Goal: Information Seeking & Learning: Learn about a topic

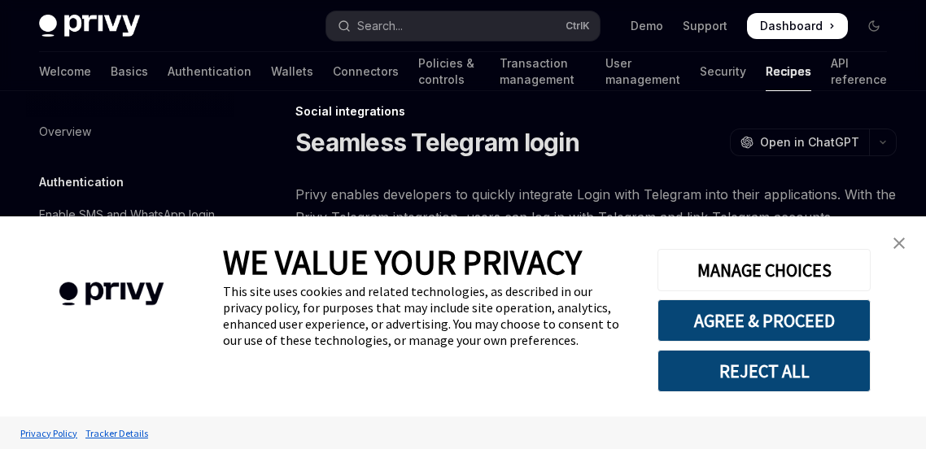
type textarea "*"
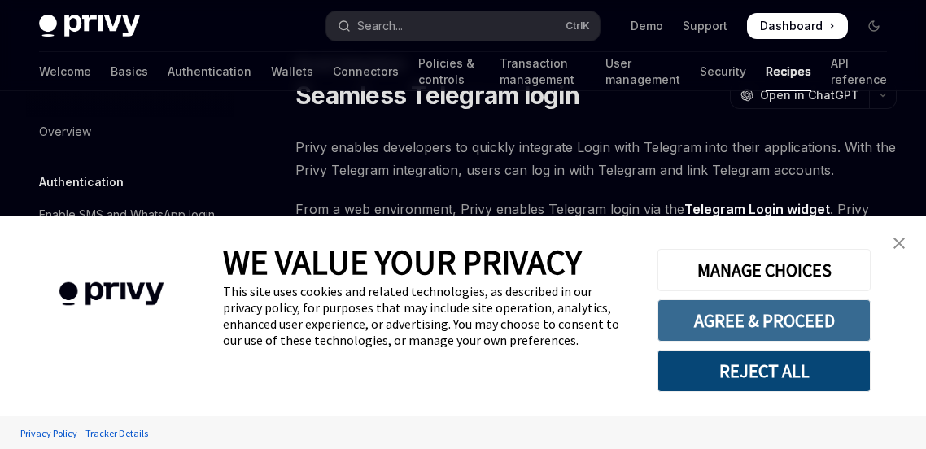
click at [750, 327] on button "AGREE & PROCEED" at bounding box center [764, 321] width 213 height 42
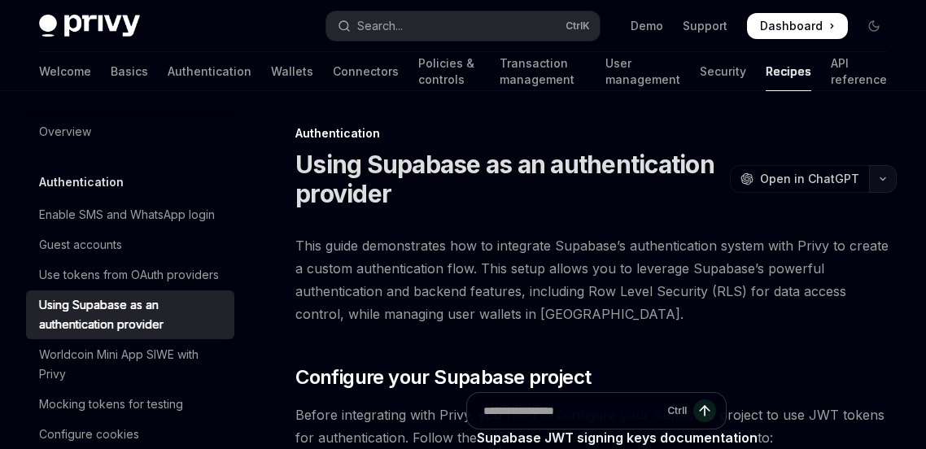
click at [882, 178] on icon "button" at bounding box center [883, 179] width 5 height 2
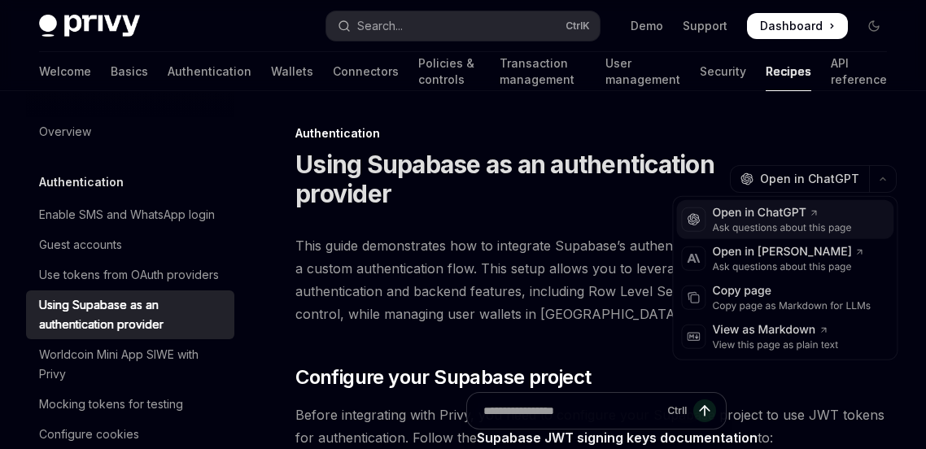
click at [766, 223] on div "Ask questions about this page" at bounding box center [781, 227] width 139 height 13
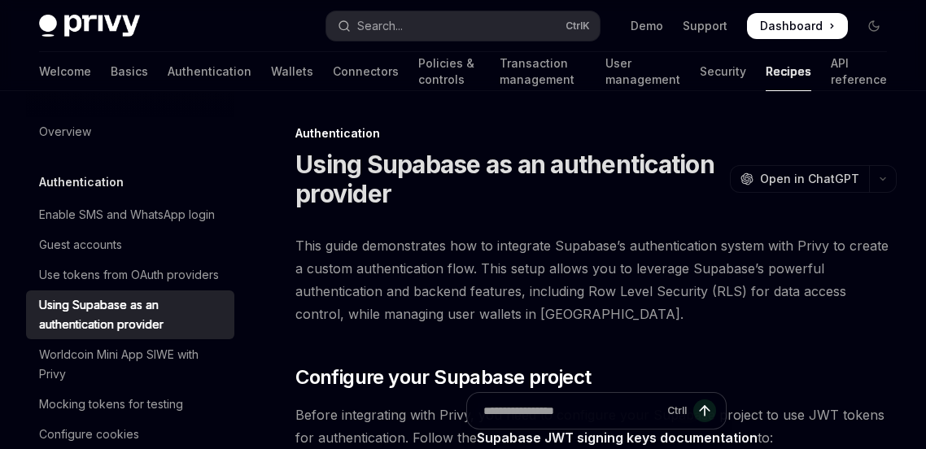
click at [430, 260] on span "This guide demonstrates how to integrate Supabase’s authentication system with …" at bounding box center [597, 279] width 602 height 91
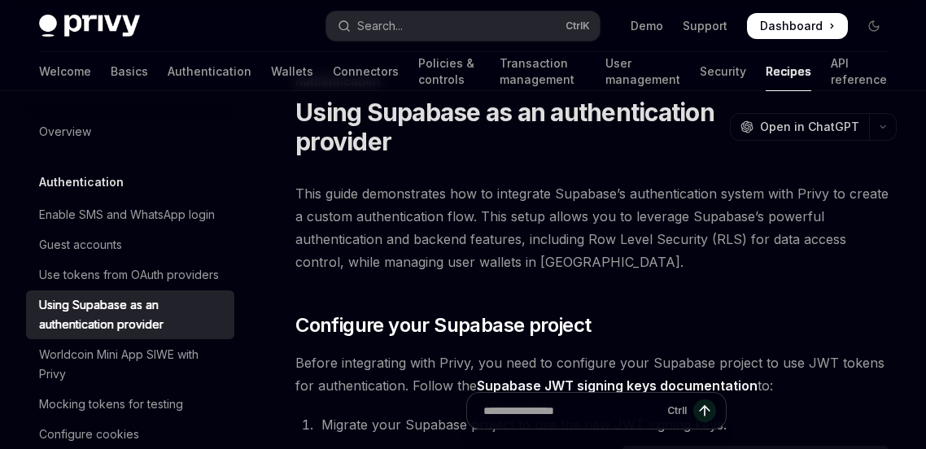
scroll to position [56, 0]
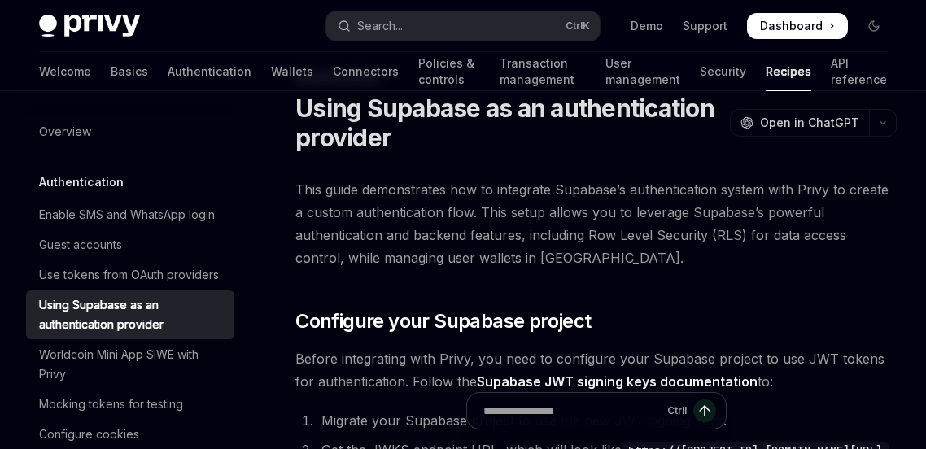
click at [431, 238] on span "This guide demonstrates how to integrate Supabase’s authentication system with …" at bounding box center [597, 223] width 602 height 91
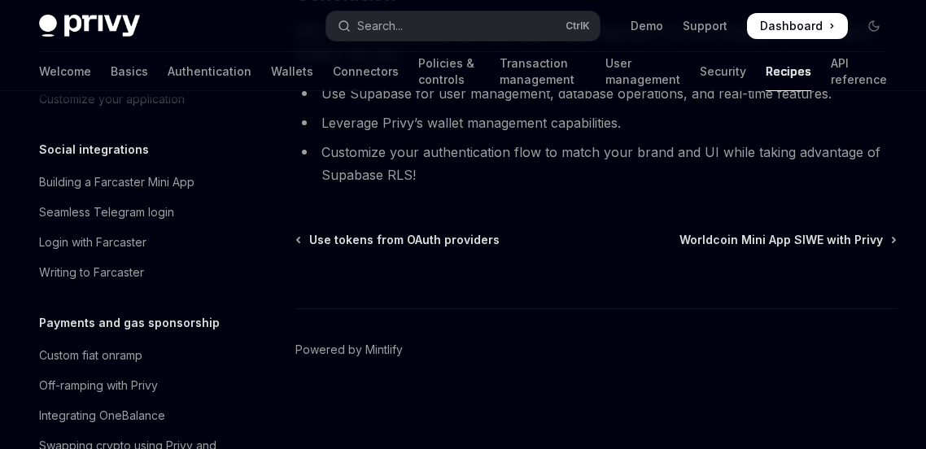
scroll to position [1263, 0]
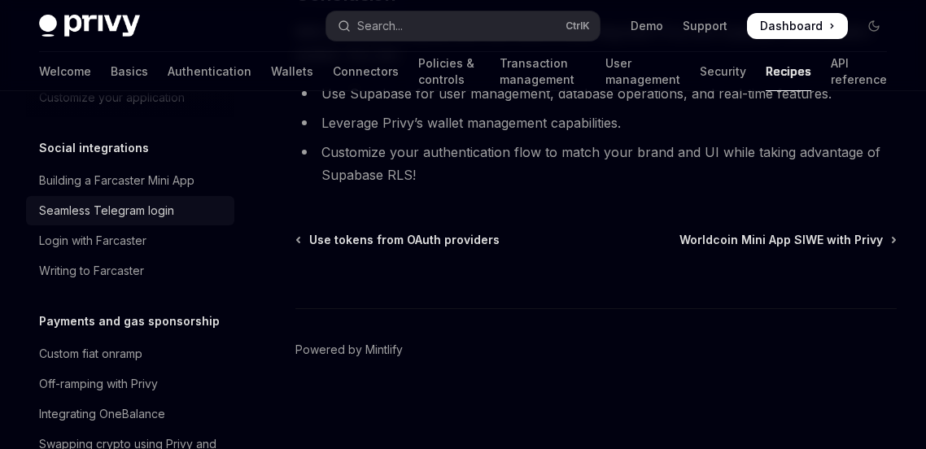
click at [108, 201] on div "Seamless Telegram login" at bounding box center [106, 211] width 135 height 20
type textarea "*"
